Goal: Check status: Check status

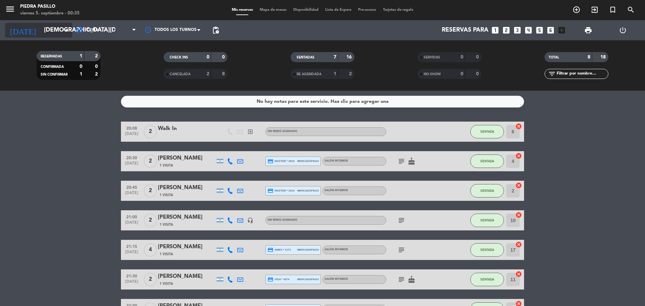
click at [49, 36] on input "[DEMOGRAPHIC_DATA][DATE]" at bounding box center [80, 30] width 78 height 13
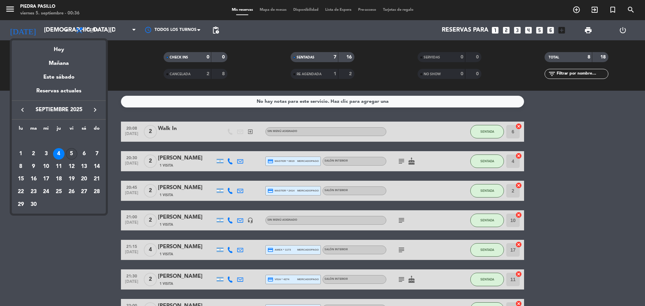
click at [73, 154] on div "5" at bounding box center [71, 153] width 11 height 11
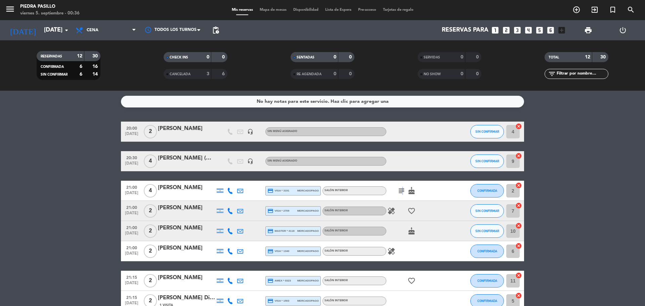
click at [402, 188] on icon "subject" at bounding box center [402, 191] width 8 height 8
click at [410, 230] on icon "cake" at bounding box center [412, 231] width 8 height 8
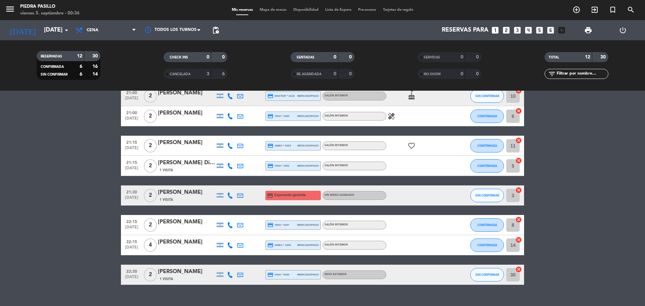
scroll to position [148, 0]
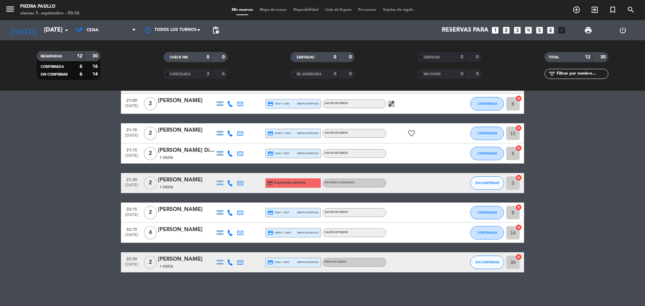
click at [59, 194] on bookings-row "20:00 [DATE] 2 [PERSON_NAME] headset_mic Sin menú asignado SIN CONFIRMAR 4 canc…" at bounding box center [322, 123] width 645 height 298
click at [41, 30] on input "[DATE]" at bounding box center [80, 30] width 78 height 13
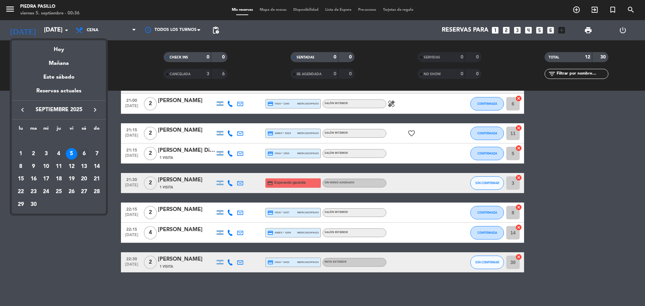
click at [82, 153] on div "6" at bounding box center [83, 153] width 11 height 11
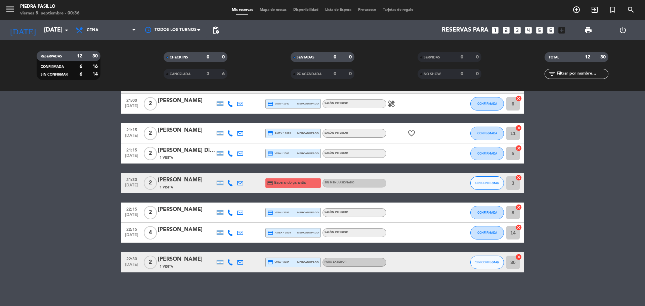
type input "[DATE]"
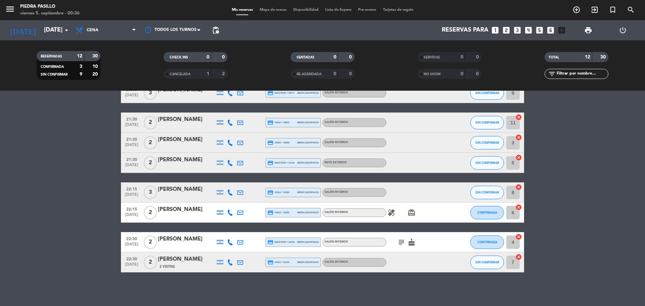
click at [404, 244] on icon "subject" at bounding box center [402, 242] width 8 height 8
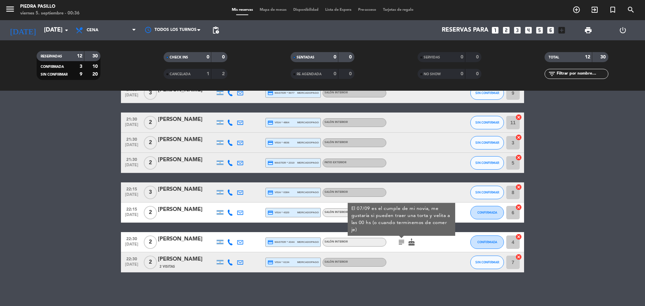
click at [404, 244] on icon "subject" at bounding box center [402, 242] width 8 height 8
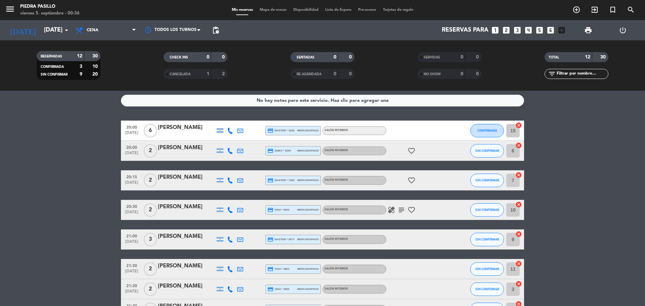
scroll to position [0, 0]
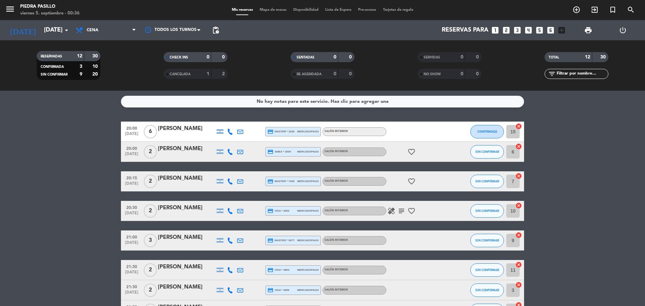
click at [400, 213] on icon "subject" at bounding box center [402, 211] width 8 height 8
click at [394, 212] on icon "healing" at bounding box center [391, 211] width 8 height 8
click at [393, 213] on icon "healing" at bounding box center [391, 211] width 8 height 8
click at [85, 198] on bookings-row "20:00 [DATE] 6 [PERSON_NAME] credit_card master * 3226 mercadopago Salón Interi…" at bounding box center [322, 271] width 645 height 298
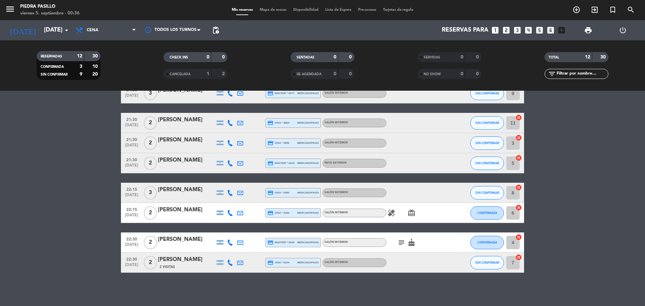
scroll to position [148, 0]
